Goal: Task Accomplishment & Management: Manage account settings

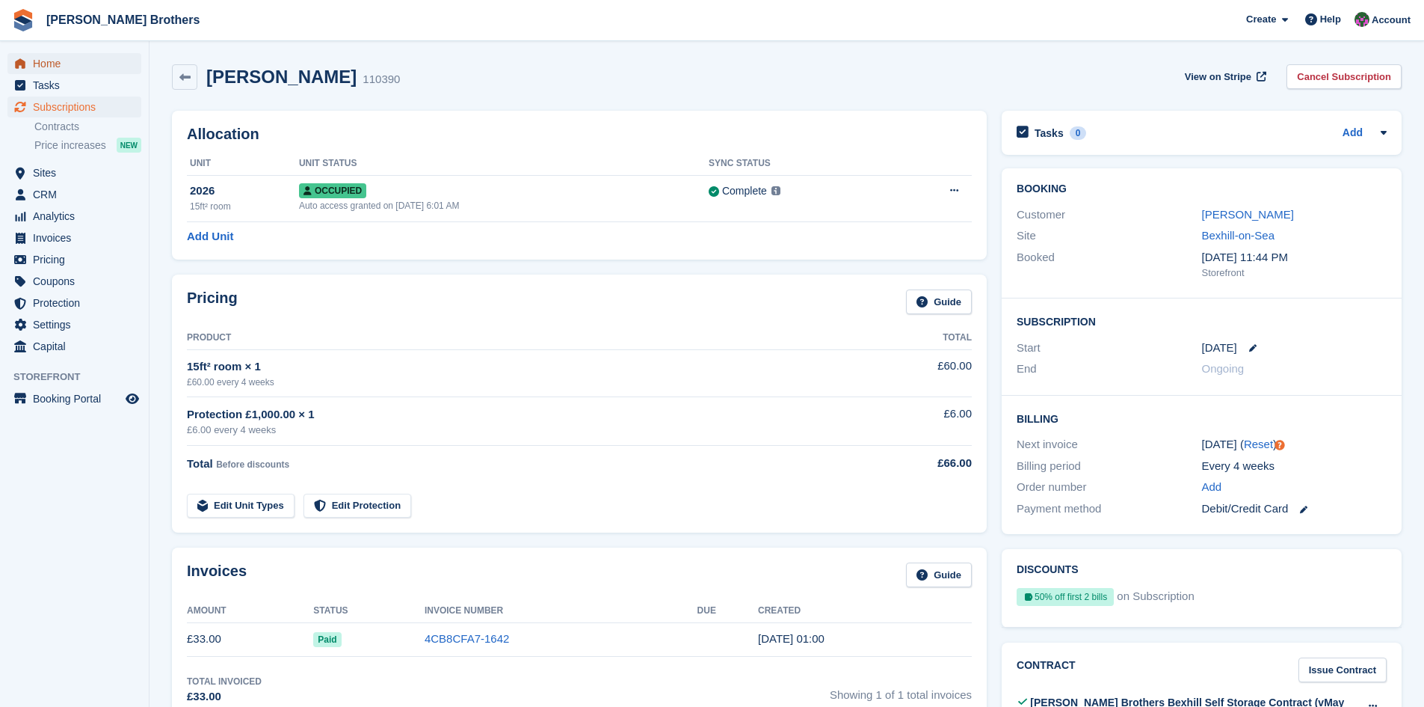
click at [49, 61] on span "Home" at bounding box center [78, 63] width 90 height 21
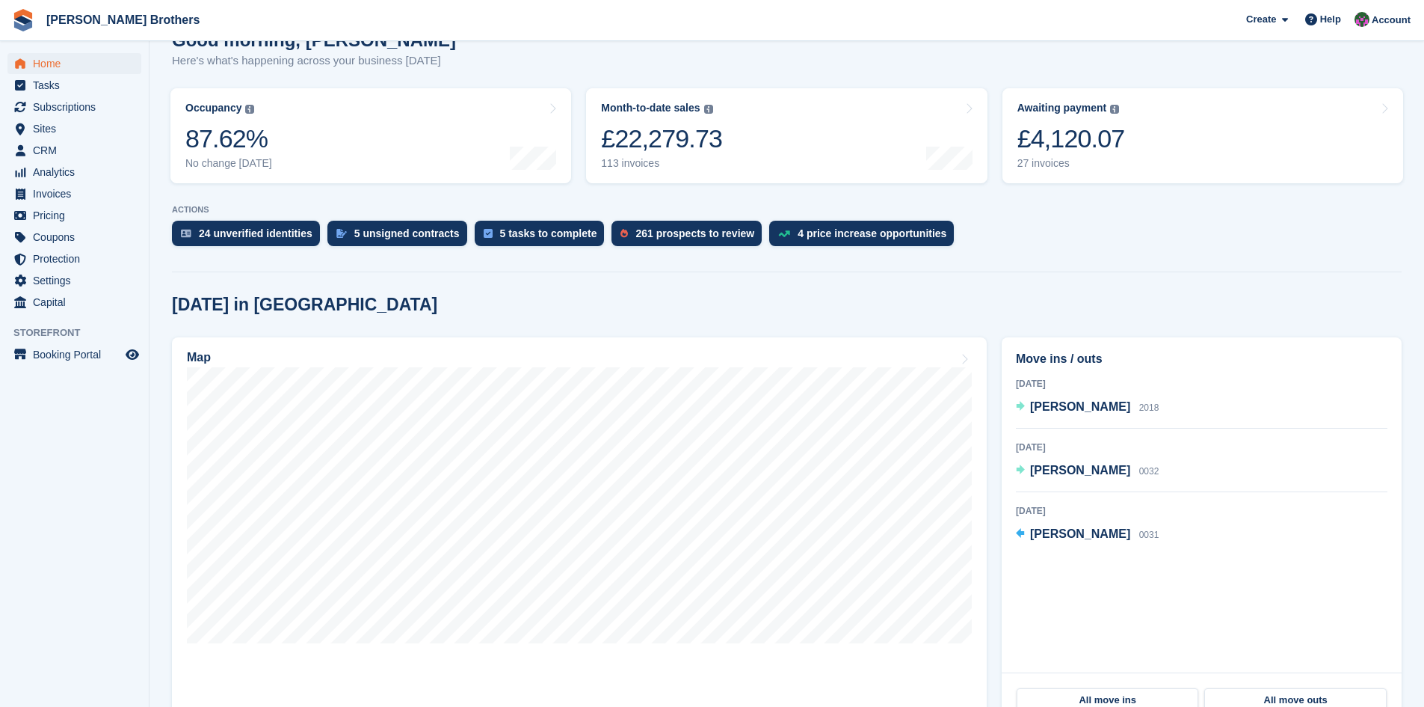
scroll to position [224, 0]
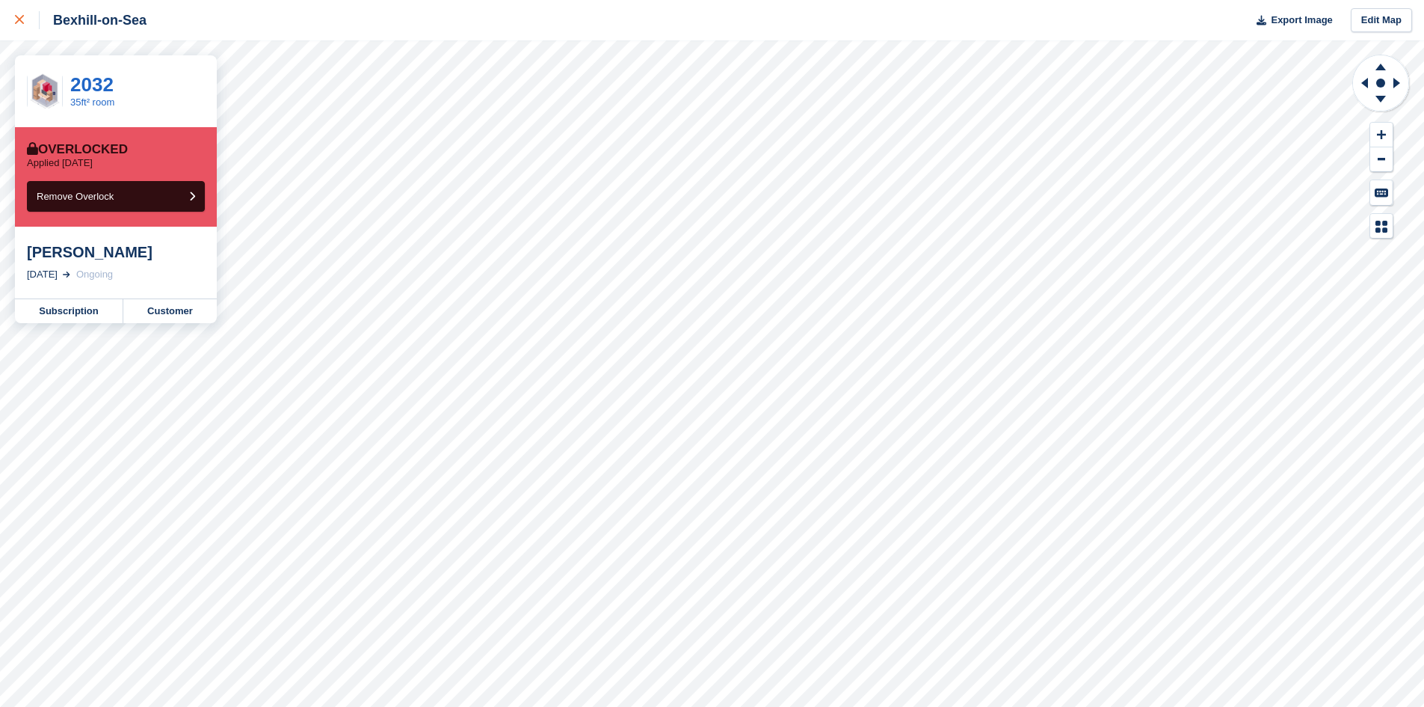
click at [18, 22] on icon at bounding box center [19, 19] width 9 height 9
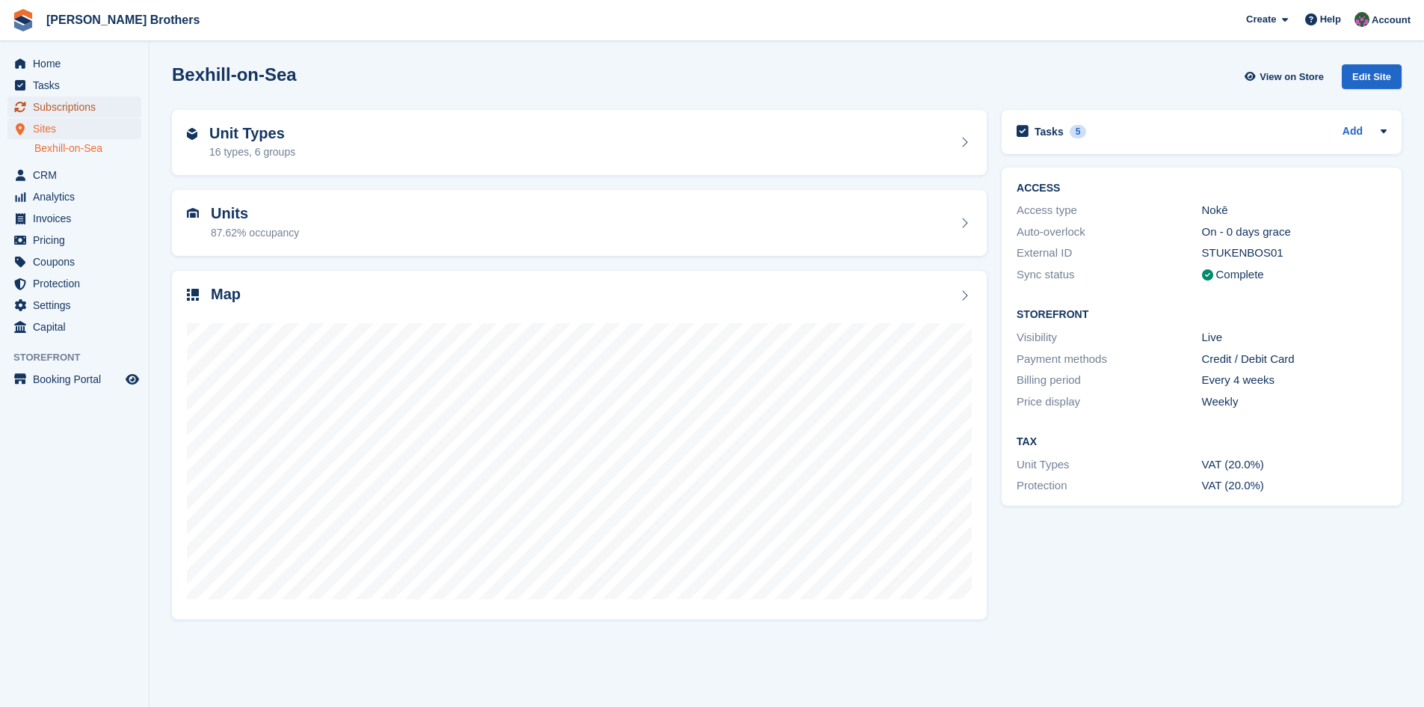
click at [57, 103] on span "Subscriptions" at bounding box center [78, 106] width 90 height 21
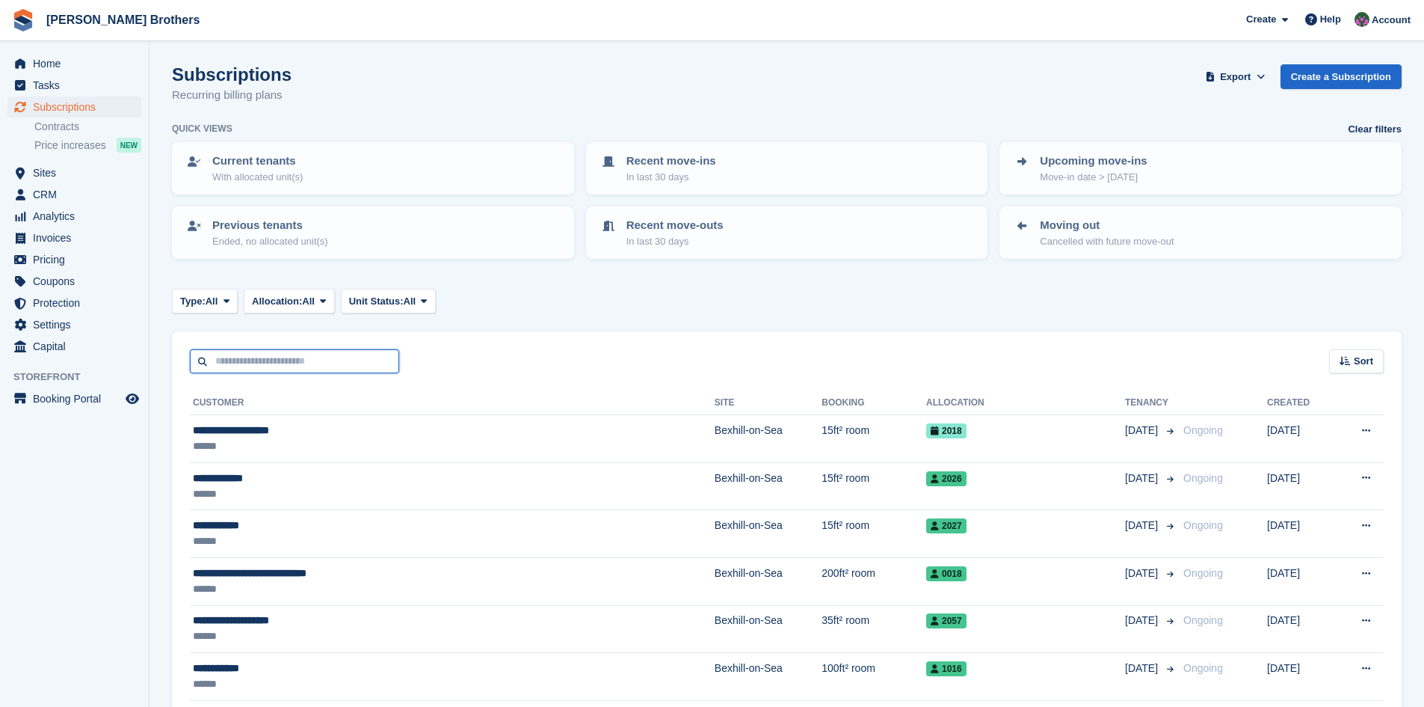
click at [230, 362] on input "text" at bounding box center [294, 361] width 209 height 25
type input "******"
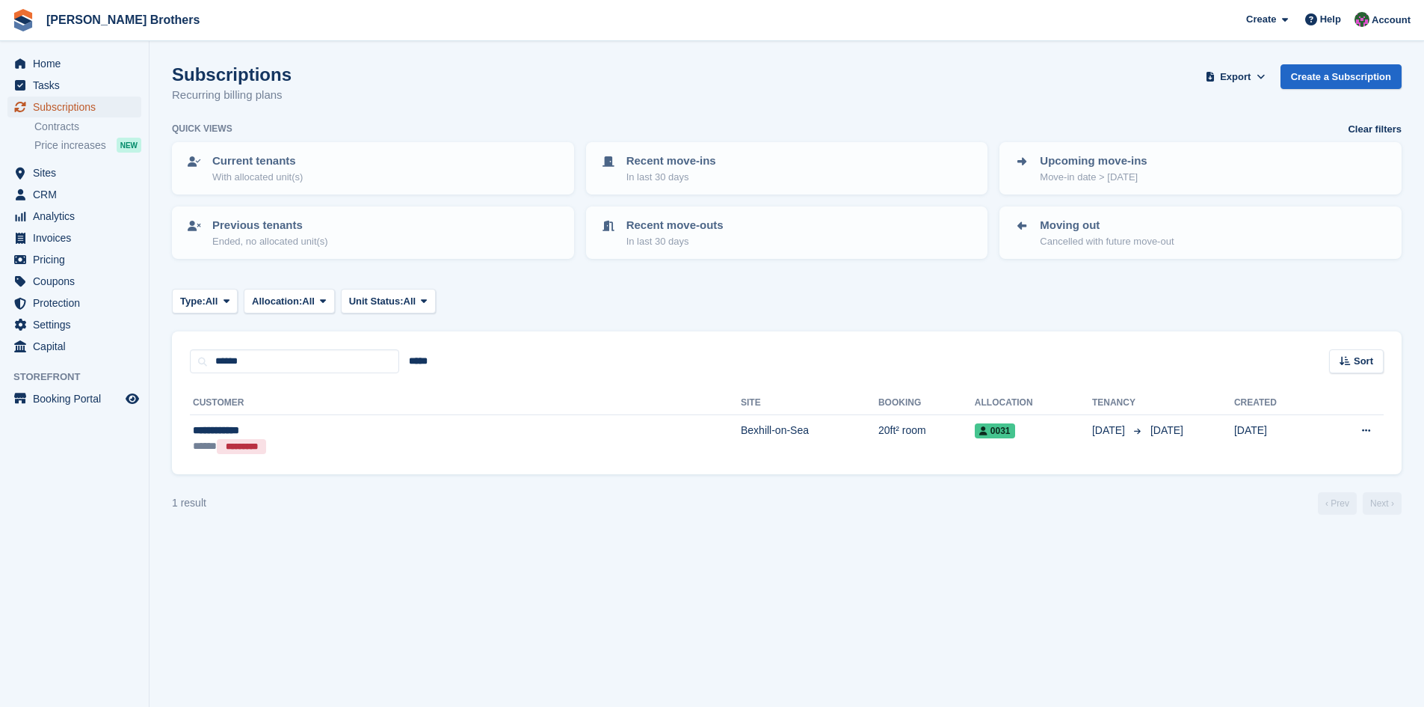
click at [41, 107] on span "Subscriptions" at bounding box center [78, 106] width 90 height 21
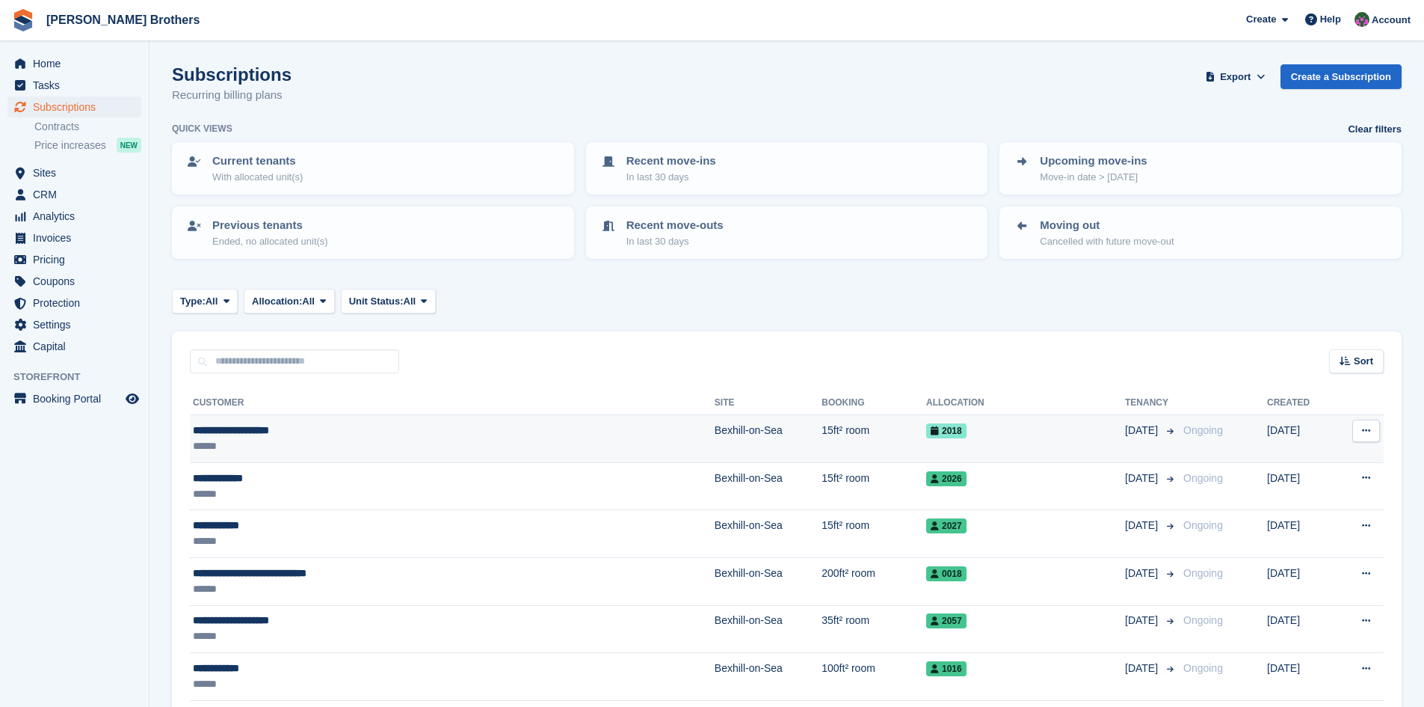
click at [235, 430] on div "**********" at bounding box center [358, 430] width 330 height 16
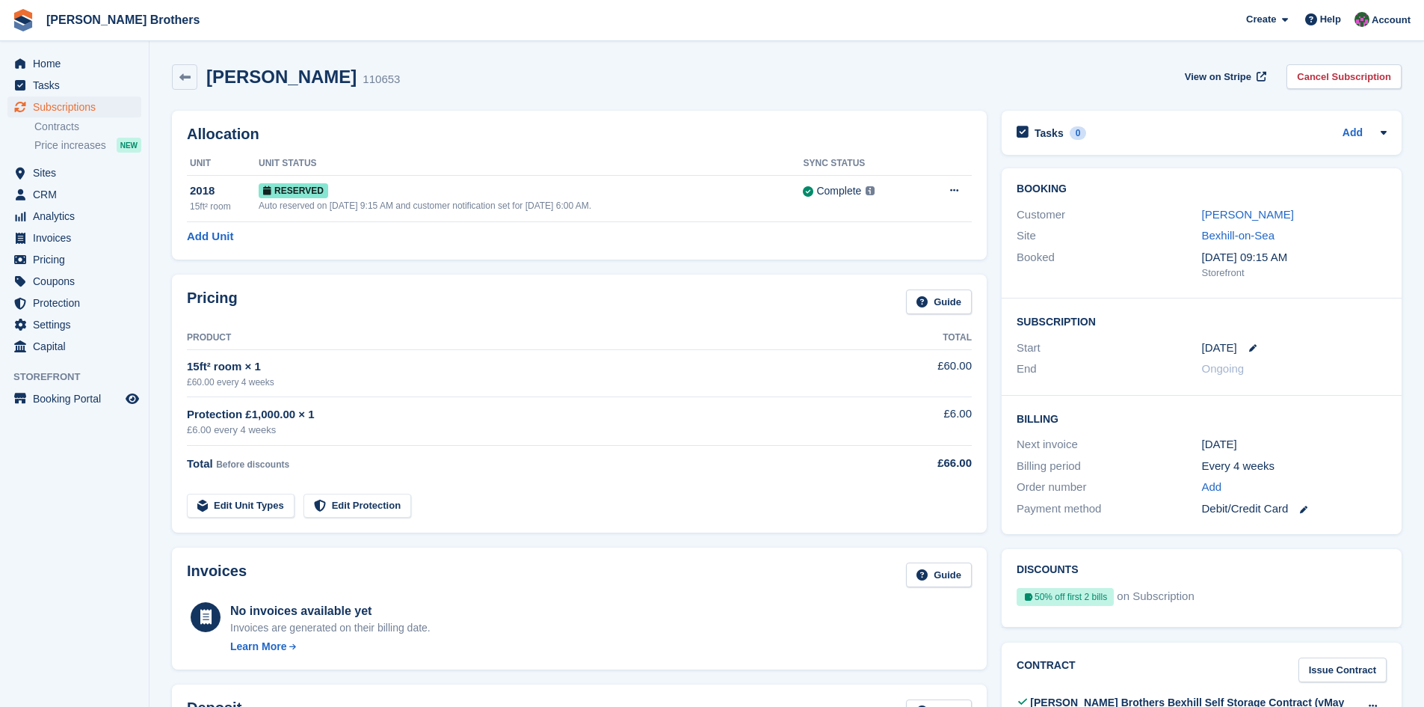
scroll to position [374, 0]
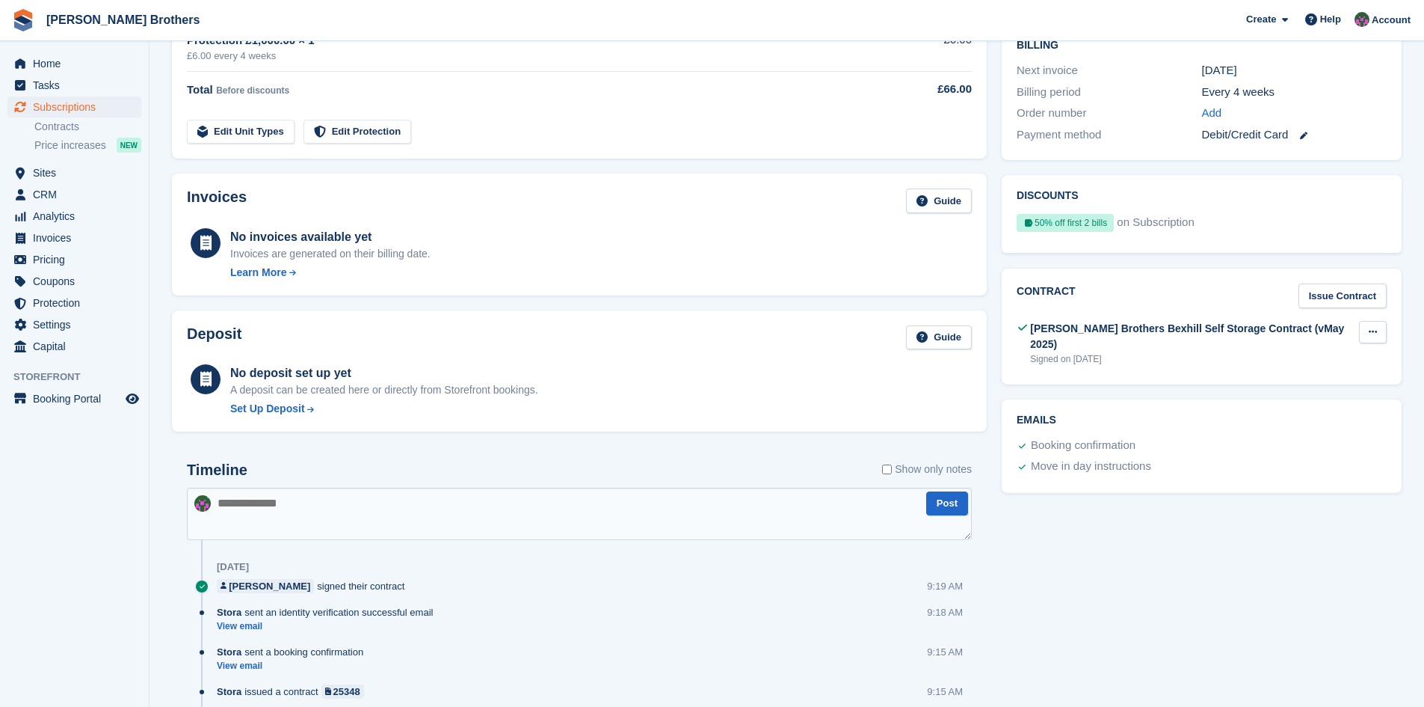
click at [1370, 333] on icon at bounding box center [1373, 332] width 8 height 10
click at [1308, 378] on p "Download" at bounding box center [1315, 380] width 130 height 19
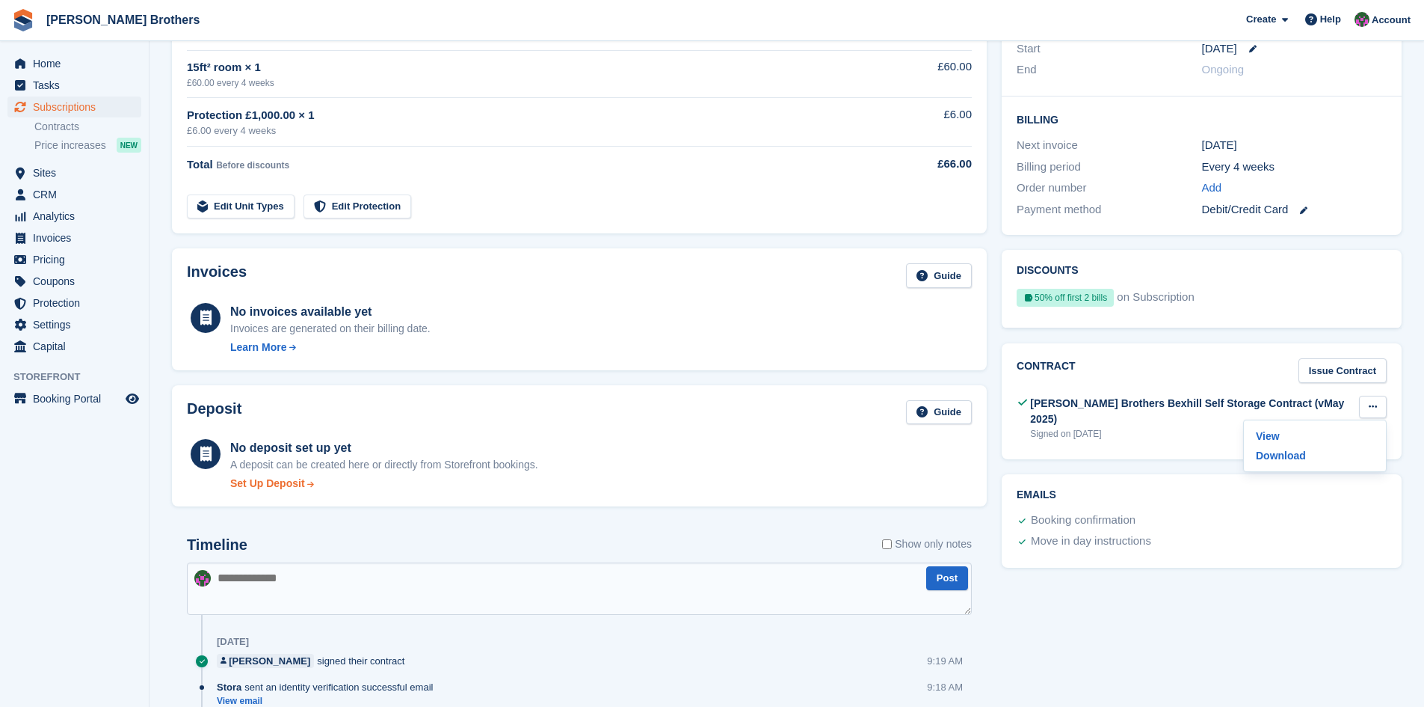
scroll to position [75, 0]
